Goal: Information Seeking & Learning: Learn about a topic

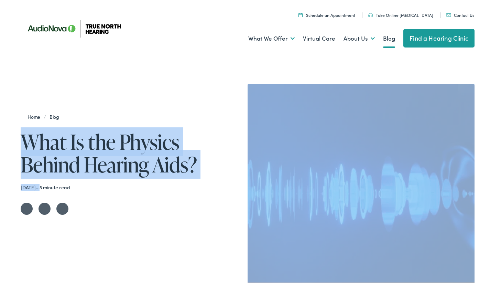
drag, startPoint x: 21, startPoint y: 137, endPoint x: 53, endPoint y: 184, distance: 56.9
click at [53, 184] on header "Home / Blog What Is the Physics Behind Hearing Aids? [DATE] – 3 minute read Sha…" at bounding box center [125, 159] width 209 height 108
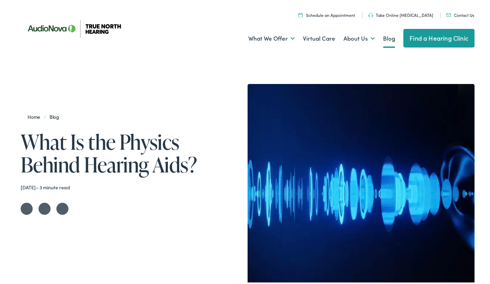
click at [21, 145] on div "Home / Blog What Is the Physics Behind Hearing Aids? [DATE] – 3 minute read Sha…" at bounding box center [248, 192] width 454 height 218
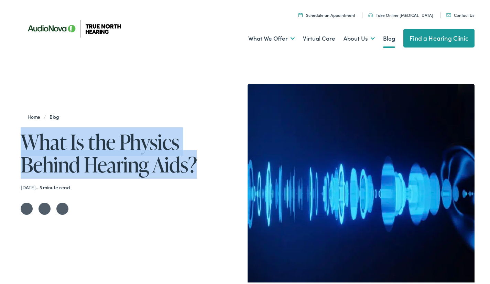
drag, startPoint x: 20, startPoint y: 133, endPoint x: 195, endPoint y: 157, distance: 176.3
click at [195, 157] on h1 "What Is the Physics Behind Hearing Aids?" at bounding box center [125, 151] width 209 height 45
copy h1 "What Is the Physics Behind Hearing Aids?"
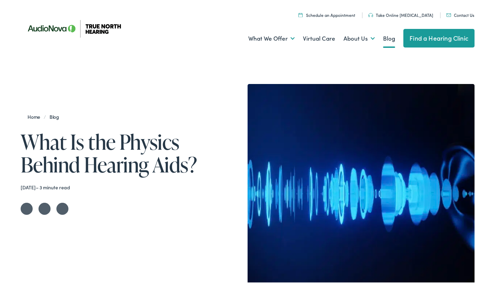
click at [21, 188] on div "Home / Blog What Is the Physics Behind Hearing Aids? [DATE] – 3 minute read Sha…" at bounding box center [248, 192] width 454 height 218
drag, startPoint x: 20, startPoint y: 185, endPoint x: 52, endPoint y: 188, distance: 32.5
click at [52, 188] on div "[DATE] – 3 minute read" at bounding box center [125, 186] width 209 height 6
copy div "[DATE] –"
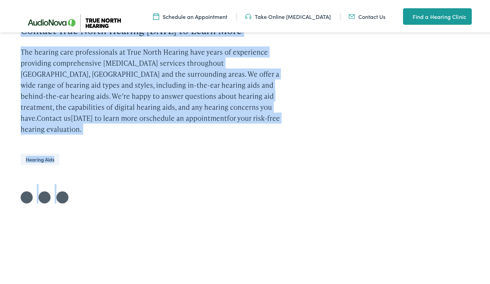
scroll to position [916, 0]
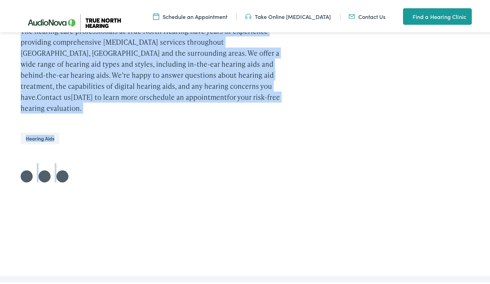
drag, startPoint x: 21, startPoint y: 113, endPoint x: 175, endPoint y: 79, distance: 158.1
copy div "Lorem Ipsu Dolor Sitame & Consect Adipisc Elit Sedd Ei tem Incidid Utlabo Etdol…"
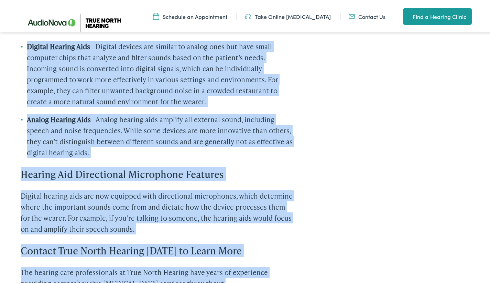
scroll to position [672, 0]
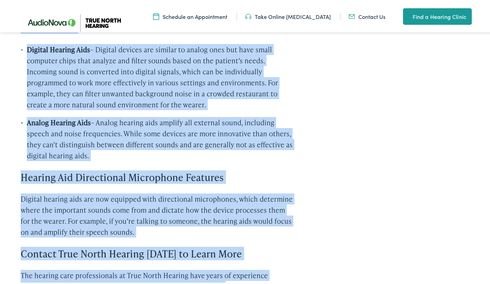
click at [321, 101] on div "Learn More About Analog & Digital Hearing Aids What Is the Physics Behind Heari…" at bounding box center [248, 0] width 454 height 711
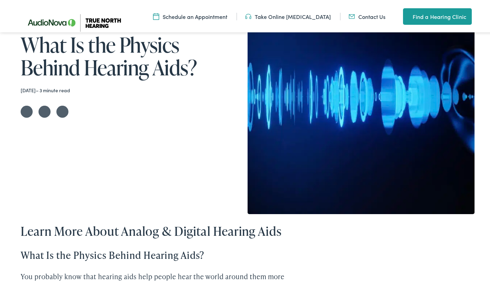
scroll to position [0, 0]
